Goal: Contribute content: Contribute content

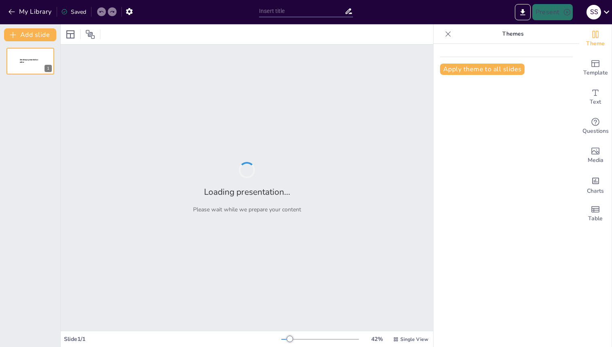
type input "The Aroma of Cooking: How Gas Diffusion Brings Smells to Our Noses"
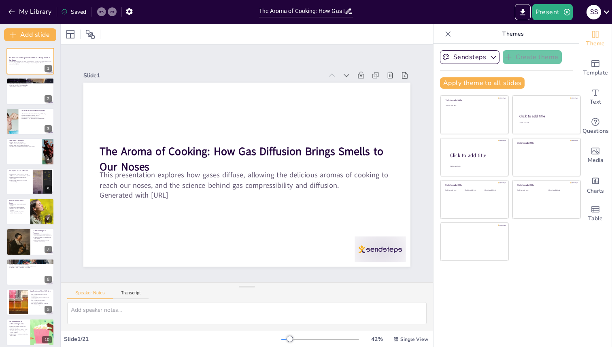
checkbox input "true"
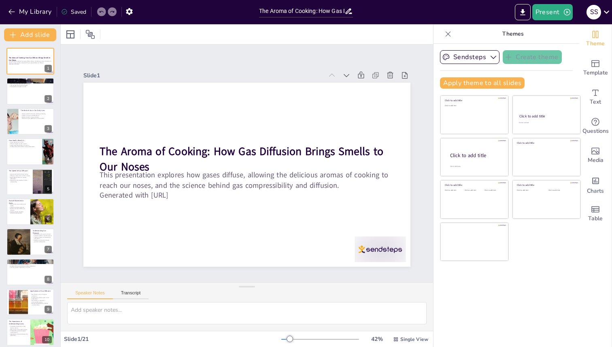
checkbox input "true"
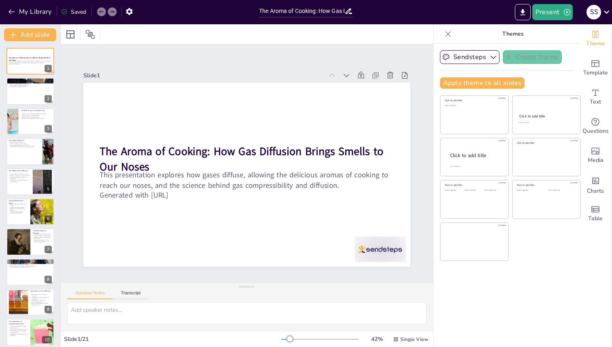
checkbox input "true"
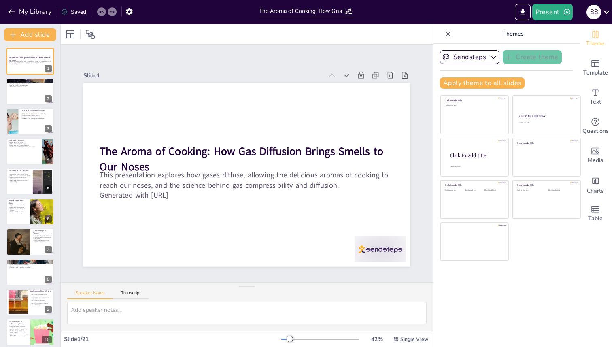
checkbox input "true"
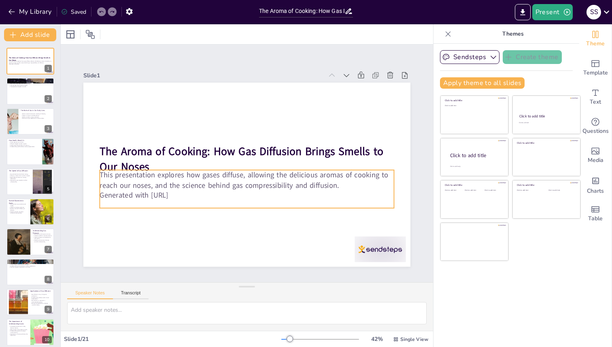
checkbox input "true"
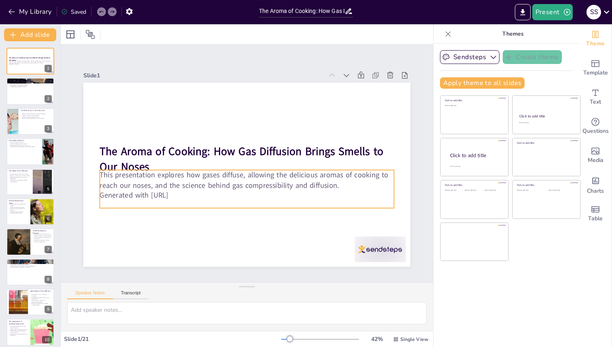
checkbox input "true"
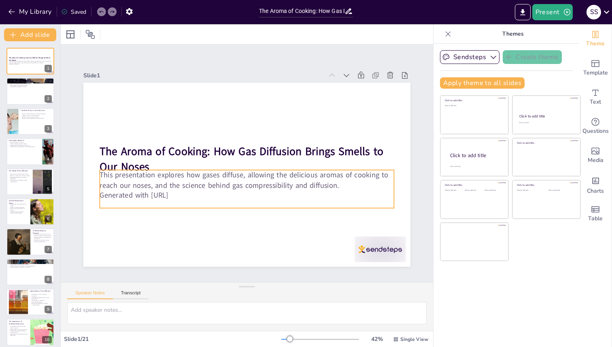
checkbox input "true"
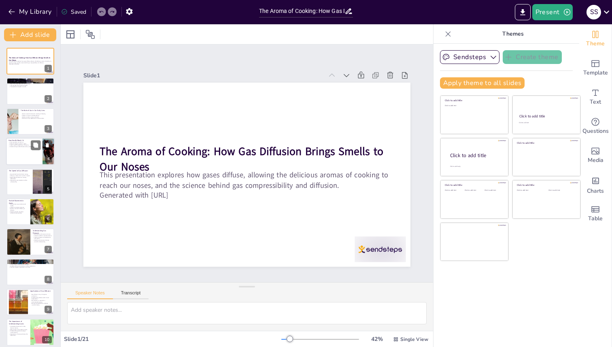
checkbox input "true"
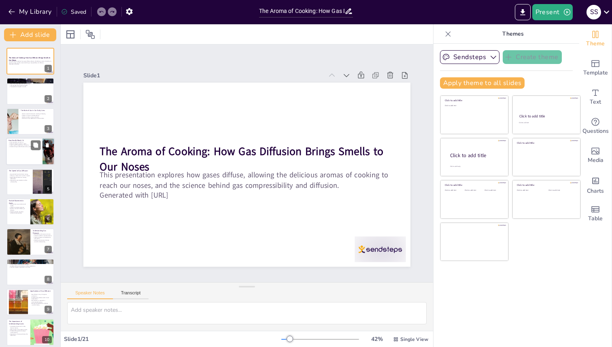
checkbox input "true"
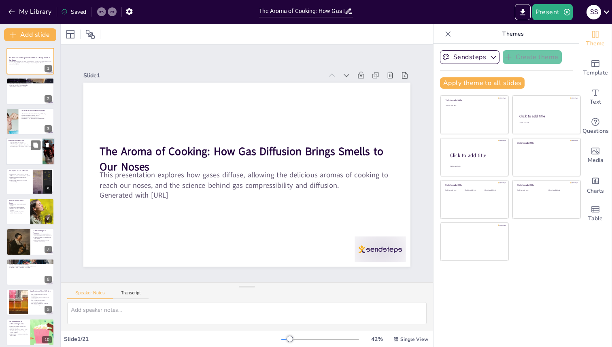
checkbox input "true"
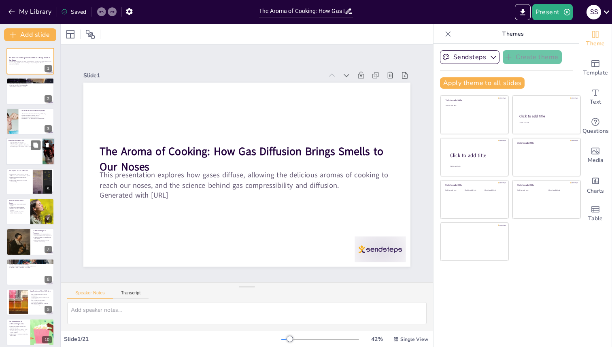
checkbox input "true"
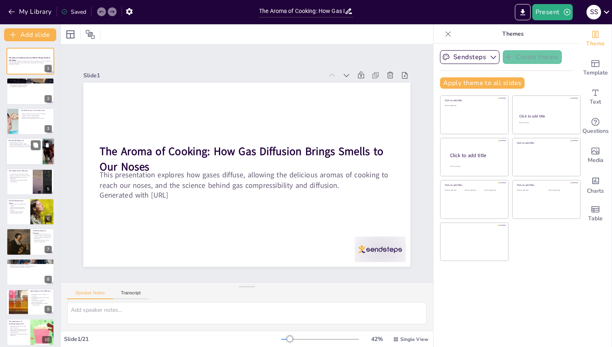
click at [42, 151] on div at bounding box center [30, 152] width 49 height 28
checkbox input "true"
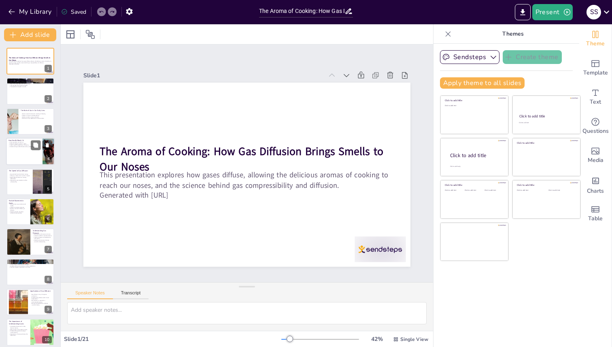
checkbox input "true"
type textarea "The mixing of aroma particles with air is a critical aspect of how we perceive …"
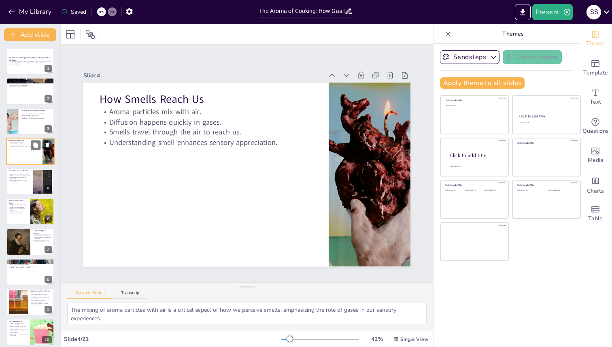
scroll to position [16, 0]
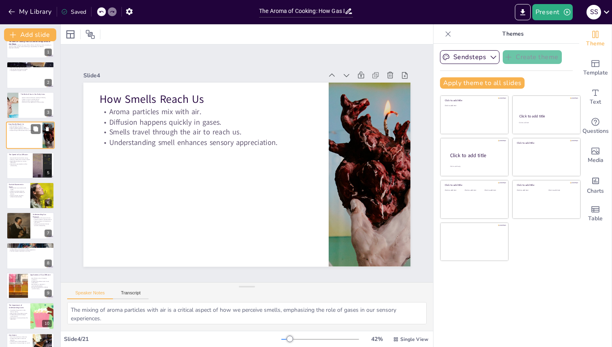
checkbox input "true"
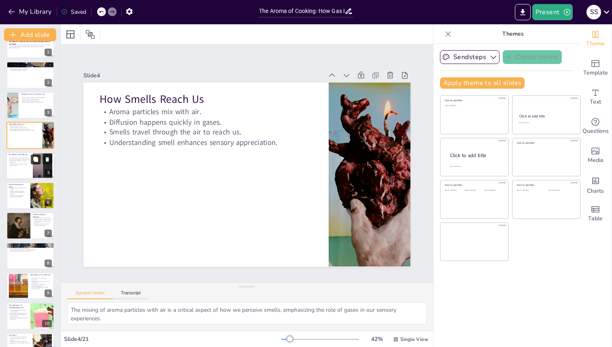
checkbox input "true"
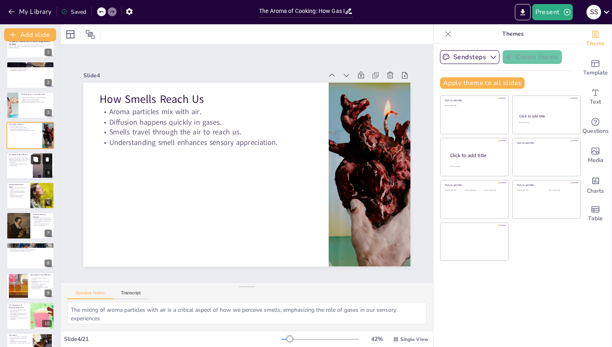
checkbox input "true"
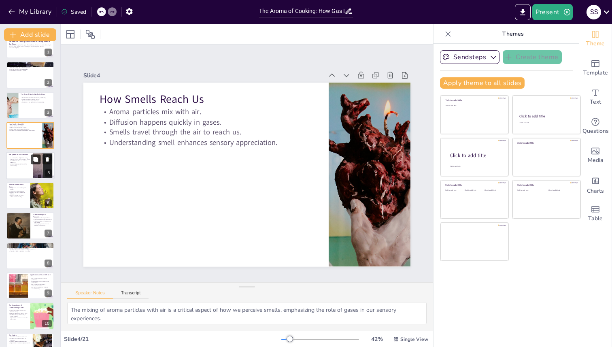
click at [34, 162] on button at bounding box center [36, 159] width 10 height 10
type textarea "This point emphasizes the unique physical properties of gases, helping students…"
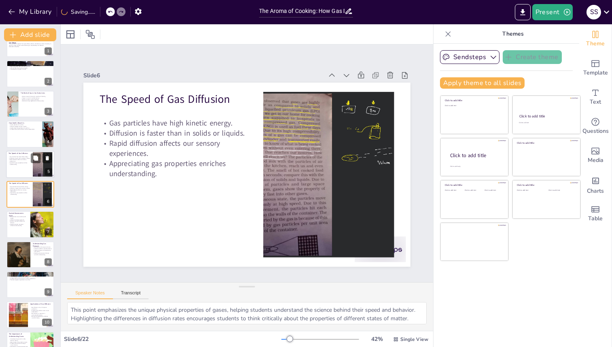
checkbox input "true"
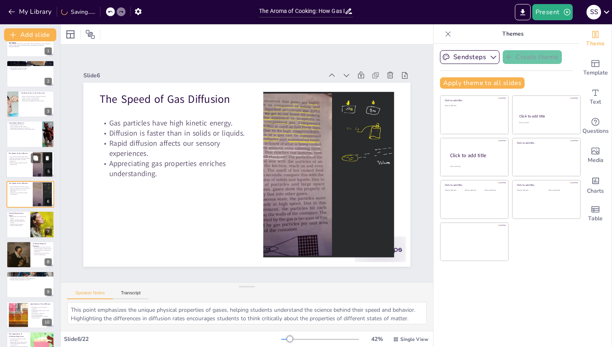
checkbox input "true"
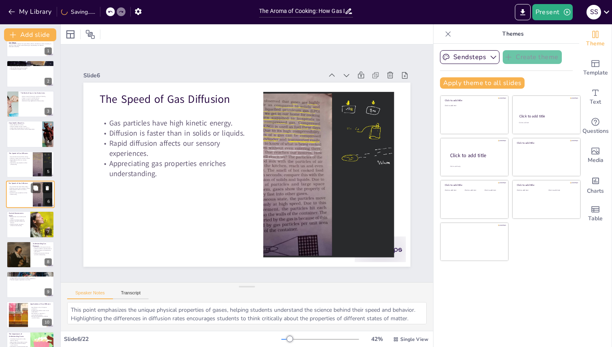
checkbox input "true"
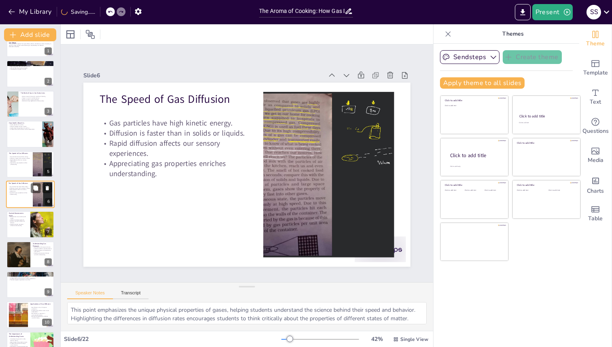
checkbox input "true"
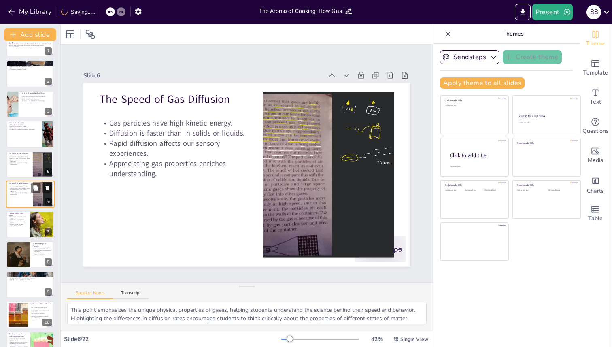
checkbox input "true"
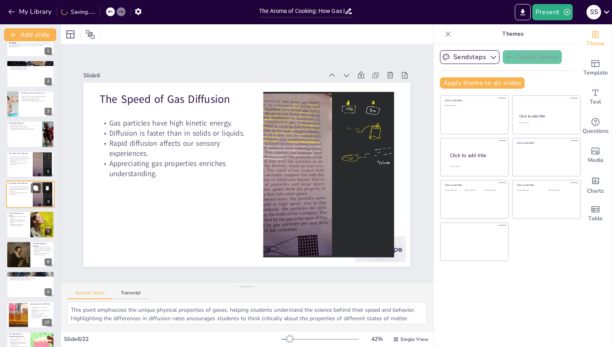
checkbox input "true"
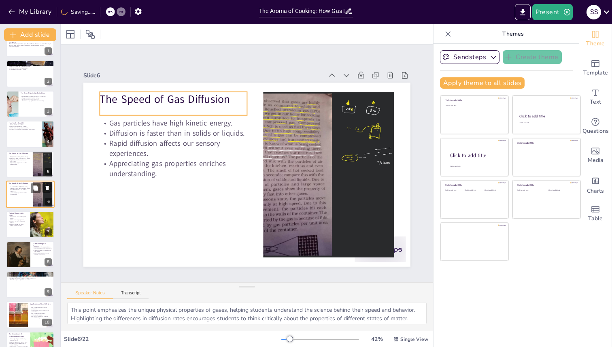
checkbox input "true"
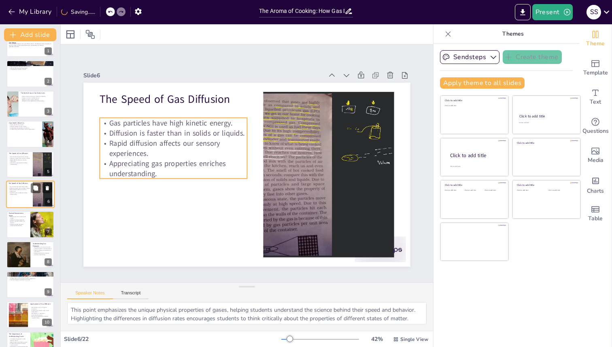
checkbox input "true"
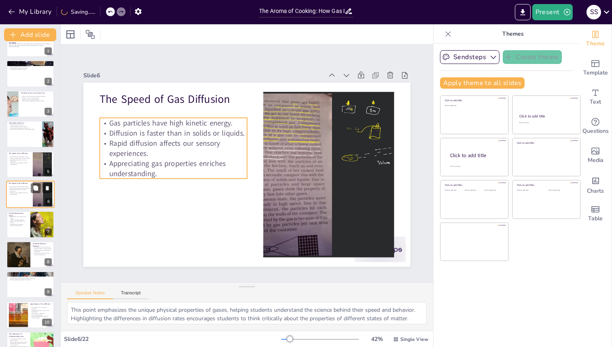
checkbox input "true"
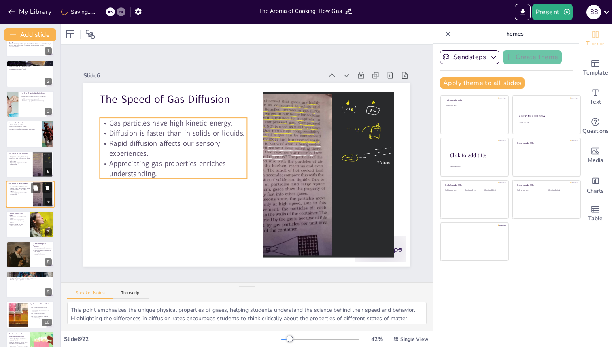
checkbox input "true"
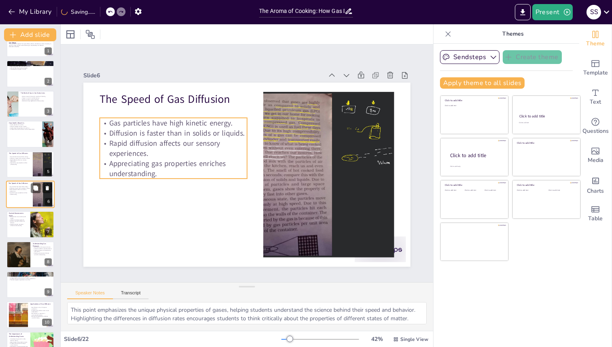
checkbox input "true"
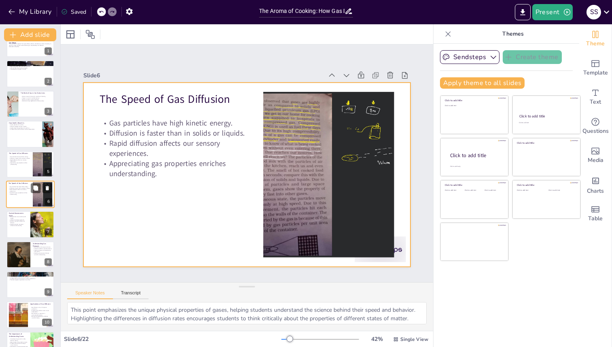
click at [28, 195] on div at bounding box center [30, 194] width 49 height 28
checkbox input "true"
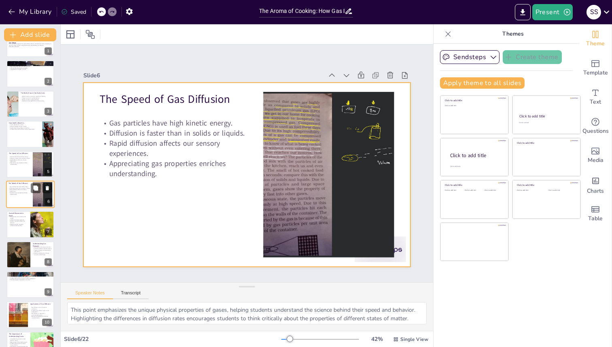
checkbox input "true"
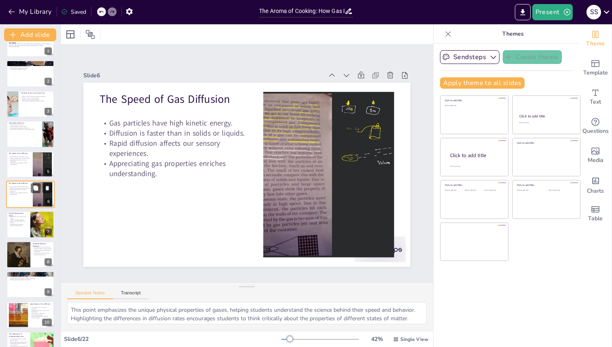
checkbox input "true"
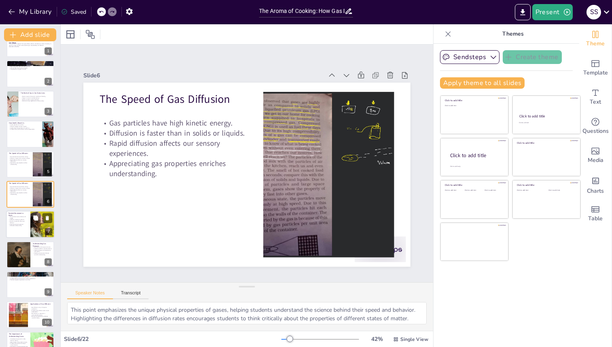
checkbox input "true"
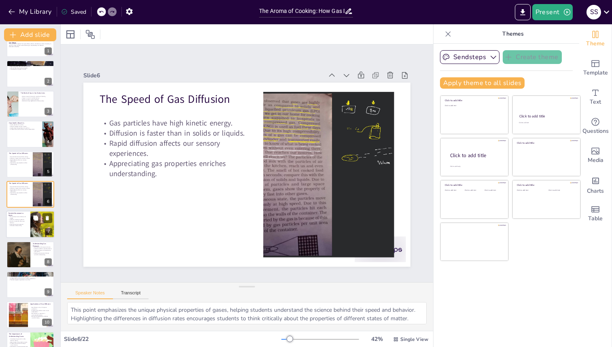
checkbox input "true"
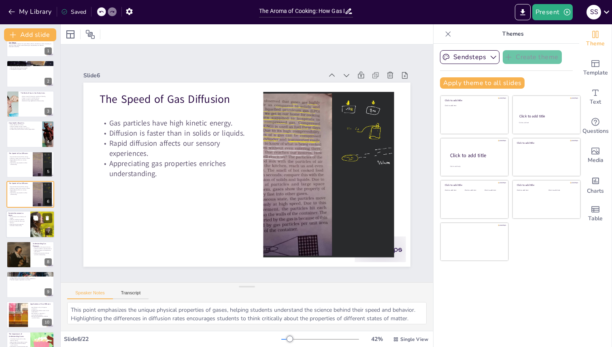
checkbox input "true"
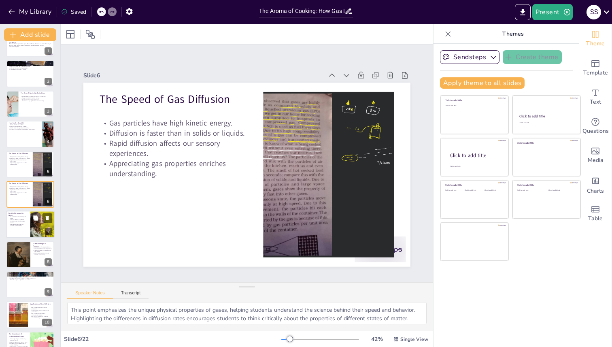
checkbox input "true"
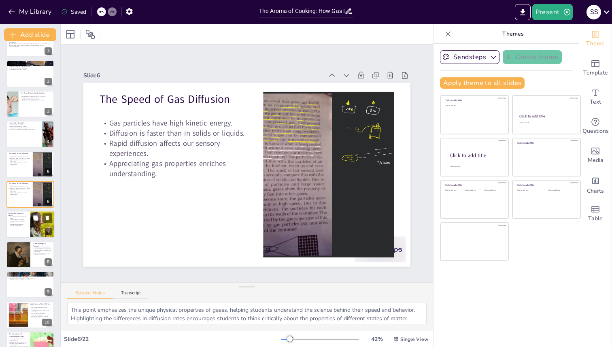
checkbox input "true"
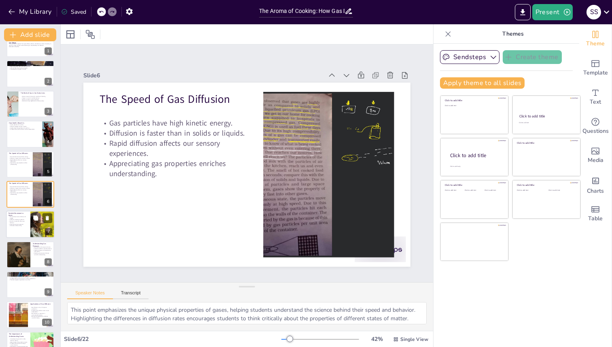
checkbox input "true"
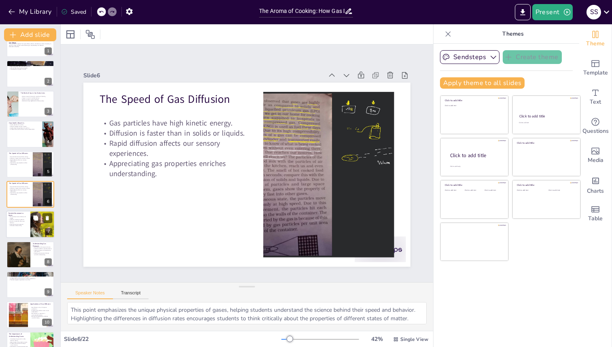
click at [25, 224] on p "Grasping particle movement enhances understanding." at bounding box center [17, 224] width 19 height 3
type textarea "This point highlights the dynamic nature of gases, helping students visualize h…"
checkbox input "true"
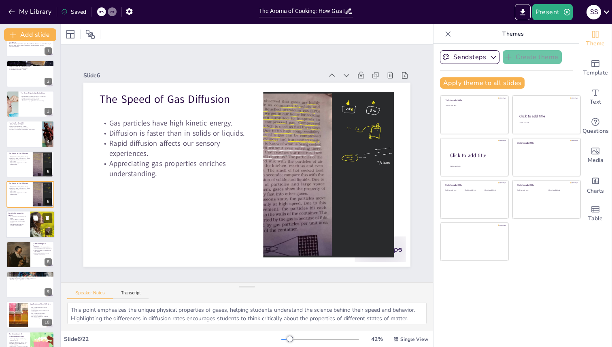
checkbox input "true"
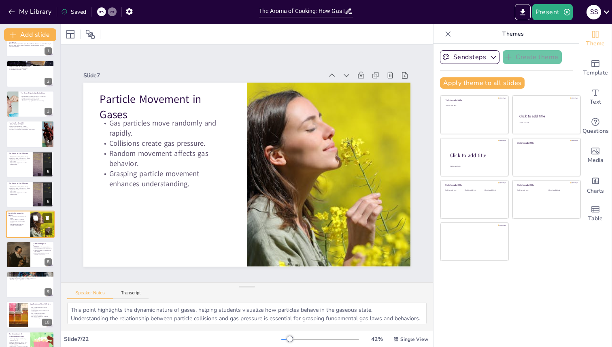
scroll to position [48, 0]
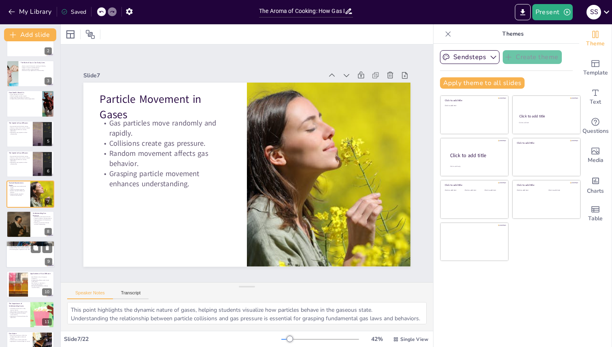
checkbox input "true"
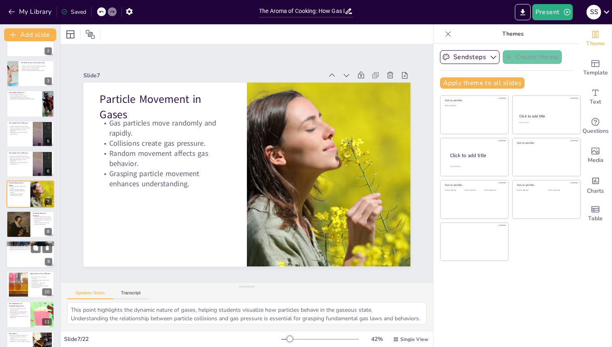
checkbox input "true"
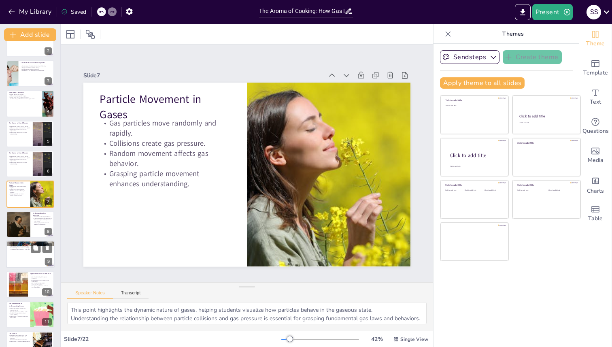
checkbox input "true"
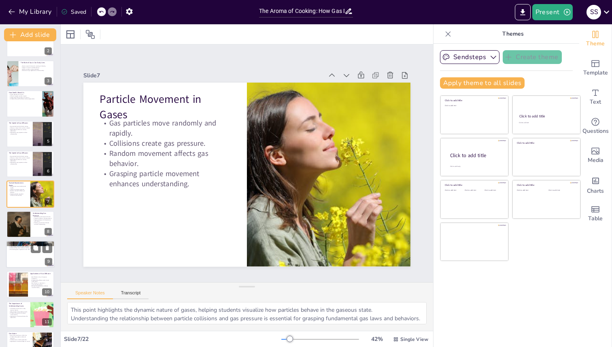
checkbox input "true"
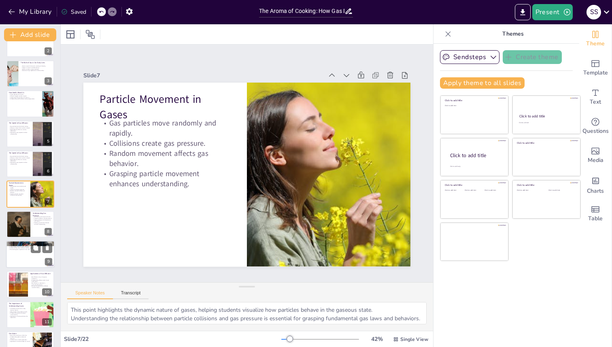
checkbox input "true"
click at [24, 251] on div at bounding box center [30, 254] width 49 height 28
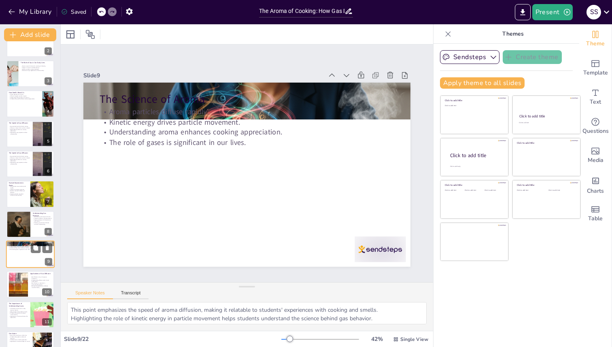
scroll to position [108, 0]
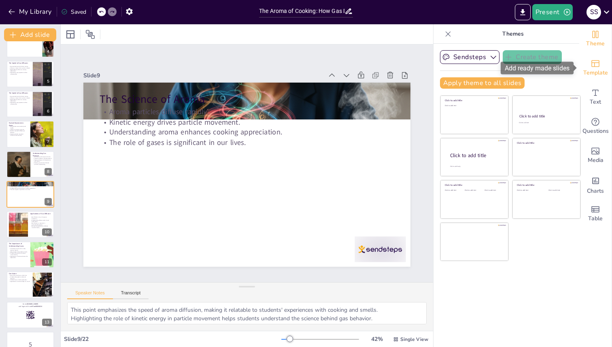
click at [597, 74] on span "Template" at bounding box center [595, 72] width 25 height 9
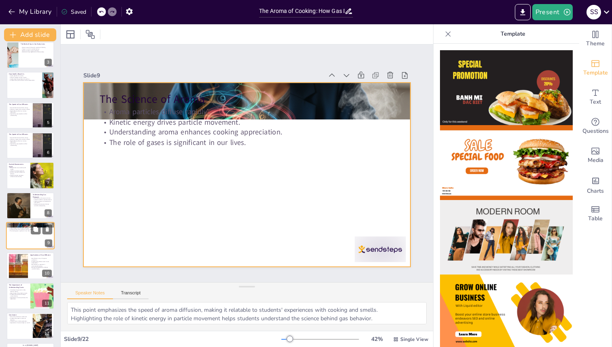
scroll to position [0, 0]
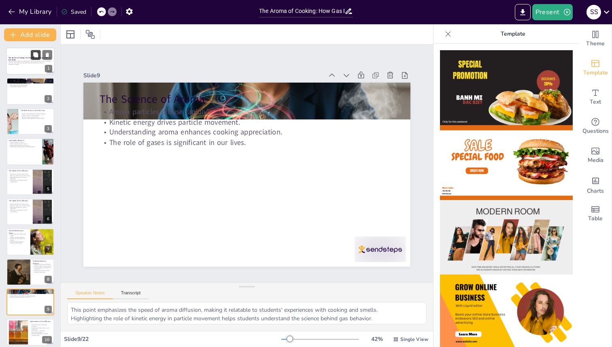
click at [33, 54] on icon at bounding box center [36, 55] width 6 height 6
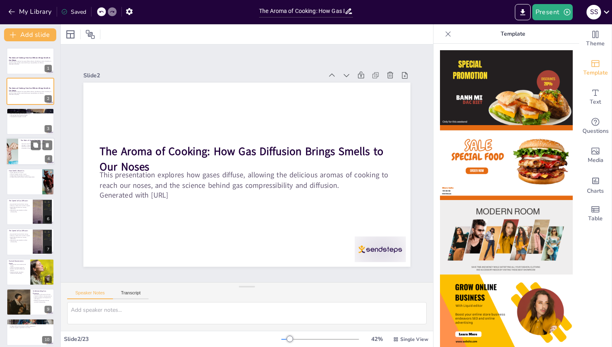
click at [16, 144] on div at bounding box center [12, 152] width 52 height 28
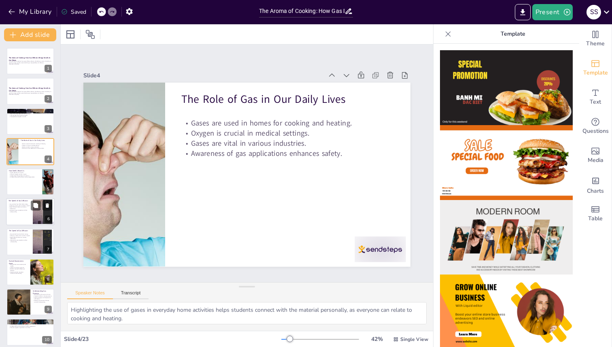
click at [23, 203] on p "Gas particles have high kinetic energy." at bounding box center [19, 204] width 22 height 2
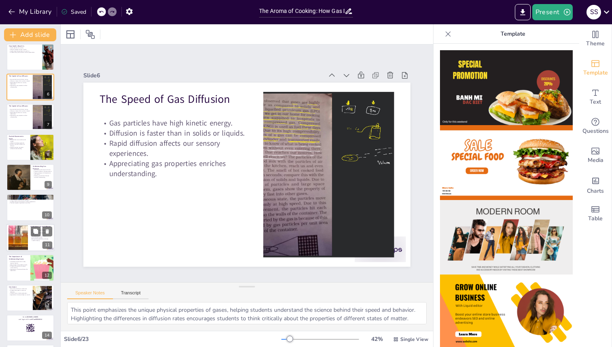
click at [24, 239] on div at bounding box center [18, 237] width 40 height 25
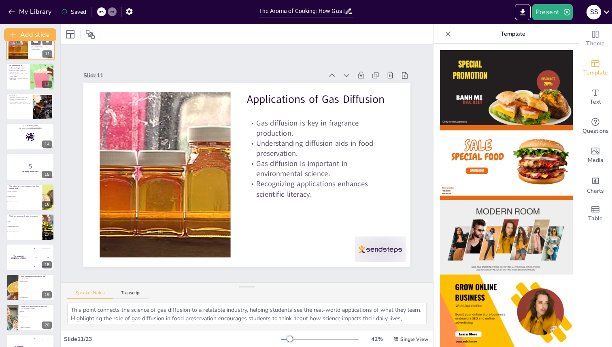
scroll to position [318, 0]
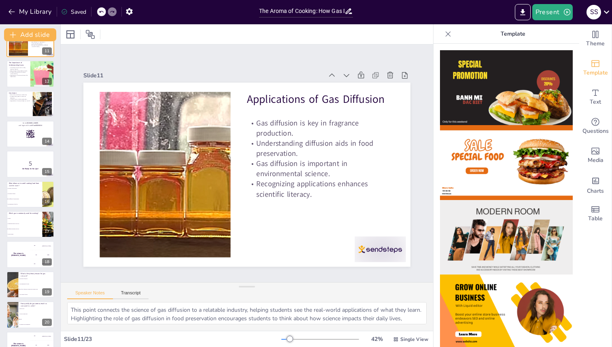
click at [495, 295] on img at bounding box center [506, 311] width 133 height 75
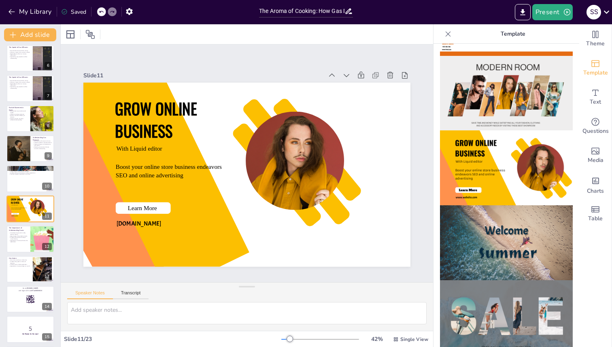
scroll to position [174, 0]
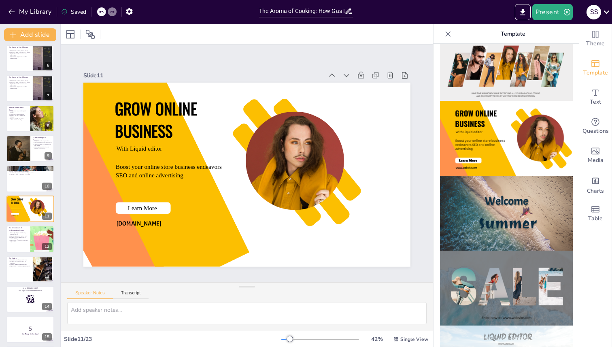
click at [0, 149] on div "The Aroma of Cooking: How Gas Diffusion Brings Smells to Our Noses This present…" at bounding box center [30, 238] width 60 height 689
click at [22, 148] on div at bounding box center [18, 149] width 24 height 28
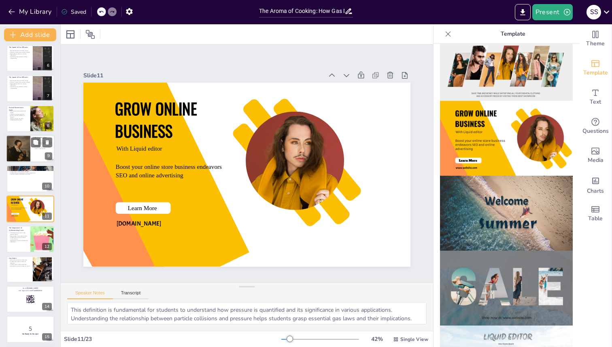
scroll to position [108, 0]
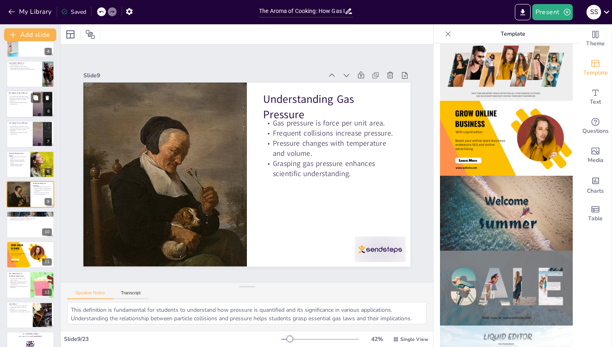
click at [15, 113] on div at bounding box center [30, 104] width 49 height 28
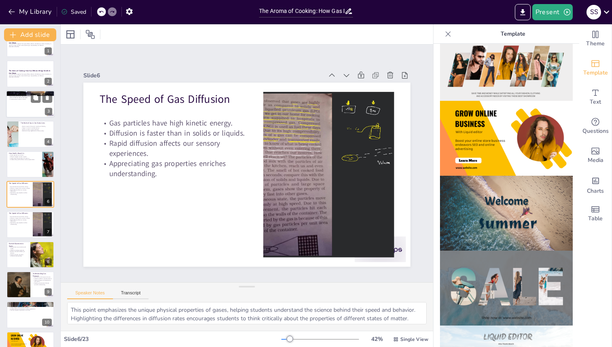
click at [15, 98] on p "LPG and CNG are everyday examples." at bounding box center [30, 98] width 44 height 2
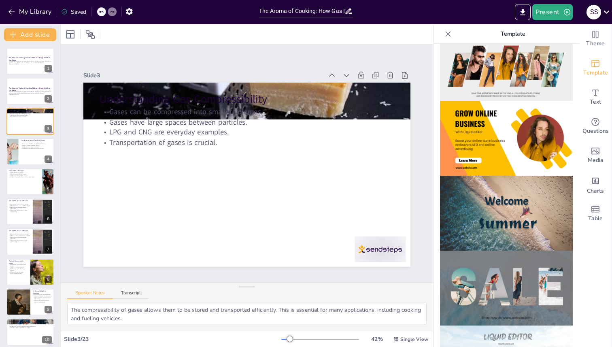
click at [599, 17] on div "S S" at bounding box center [597, 12] width 30 height 16
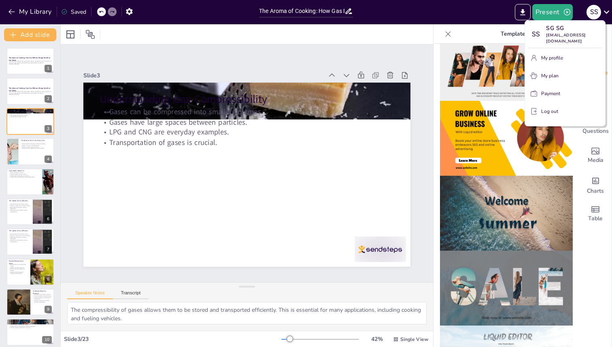
click at [553, 108] on p "Log out" at bounding box center [549, 111] width 17 height 7
